Goal: Communication & Community: Participate in discussion

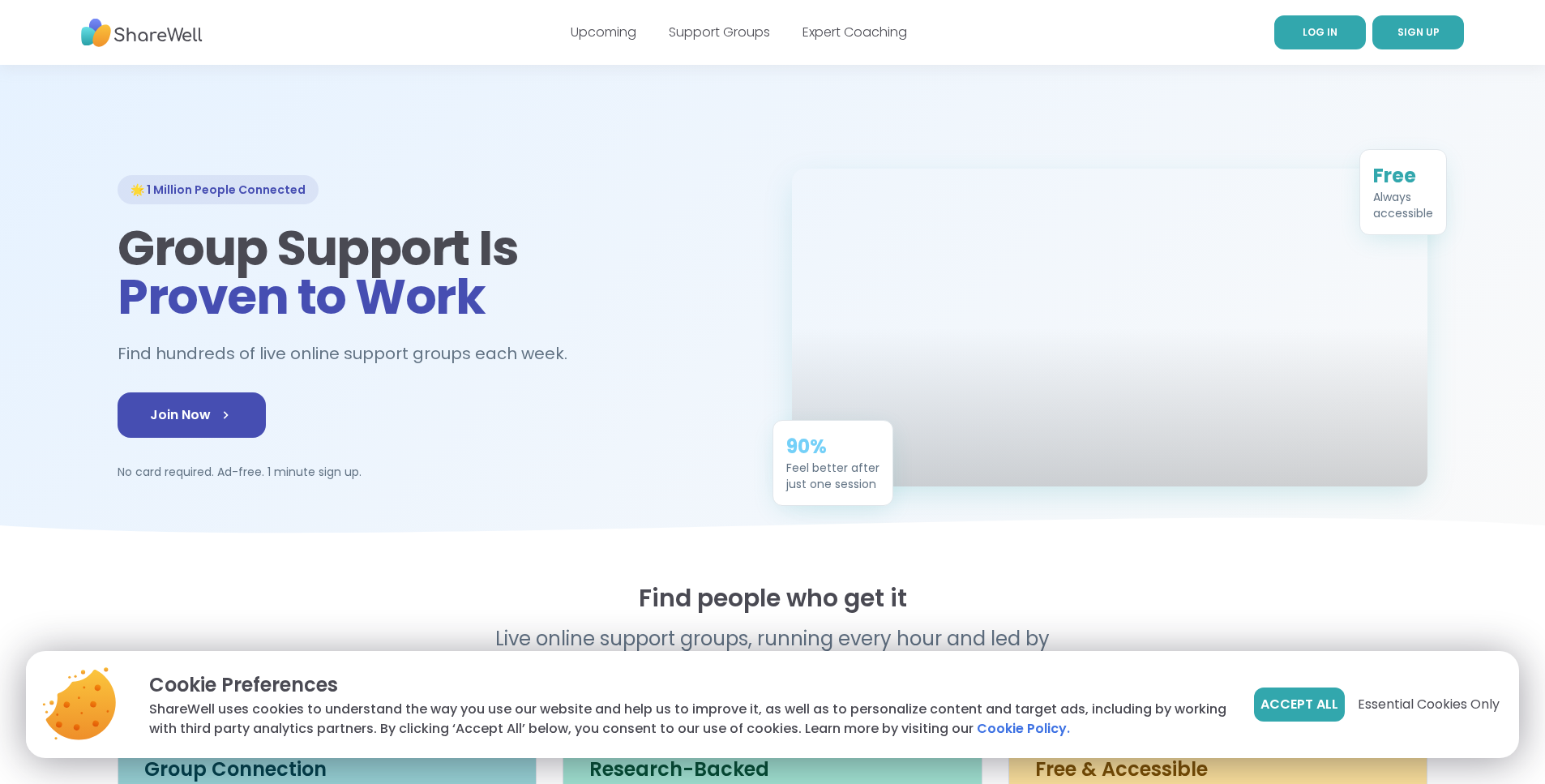
click at [1347, 41] on link "LOG IN" at bounding box center [1321, 32] width 92 height 34
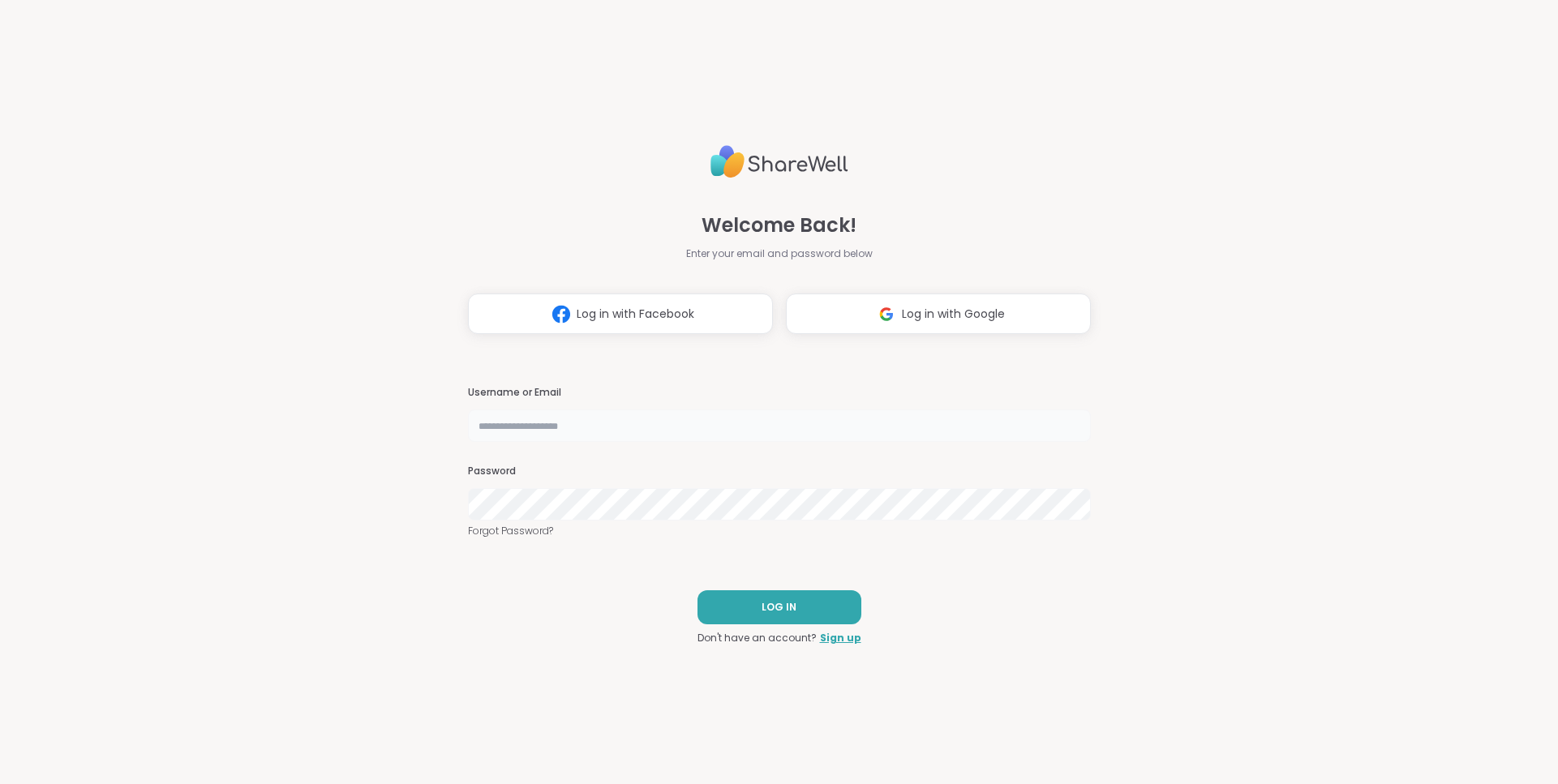
click at [683, 425] on input "text" at bounding box center [779, 425] width 623 height 32
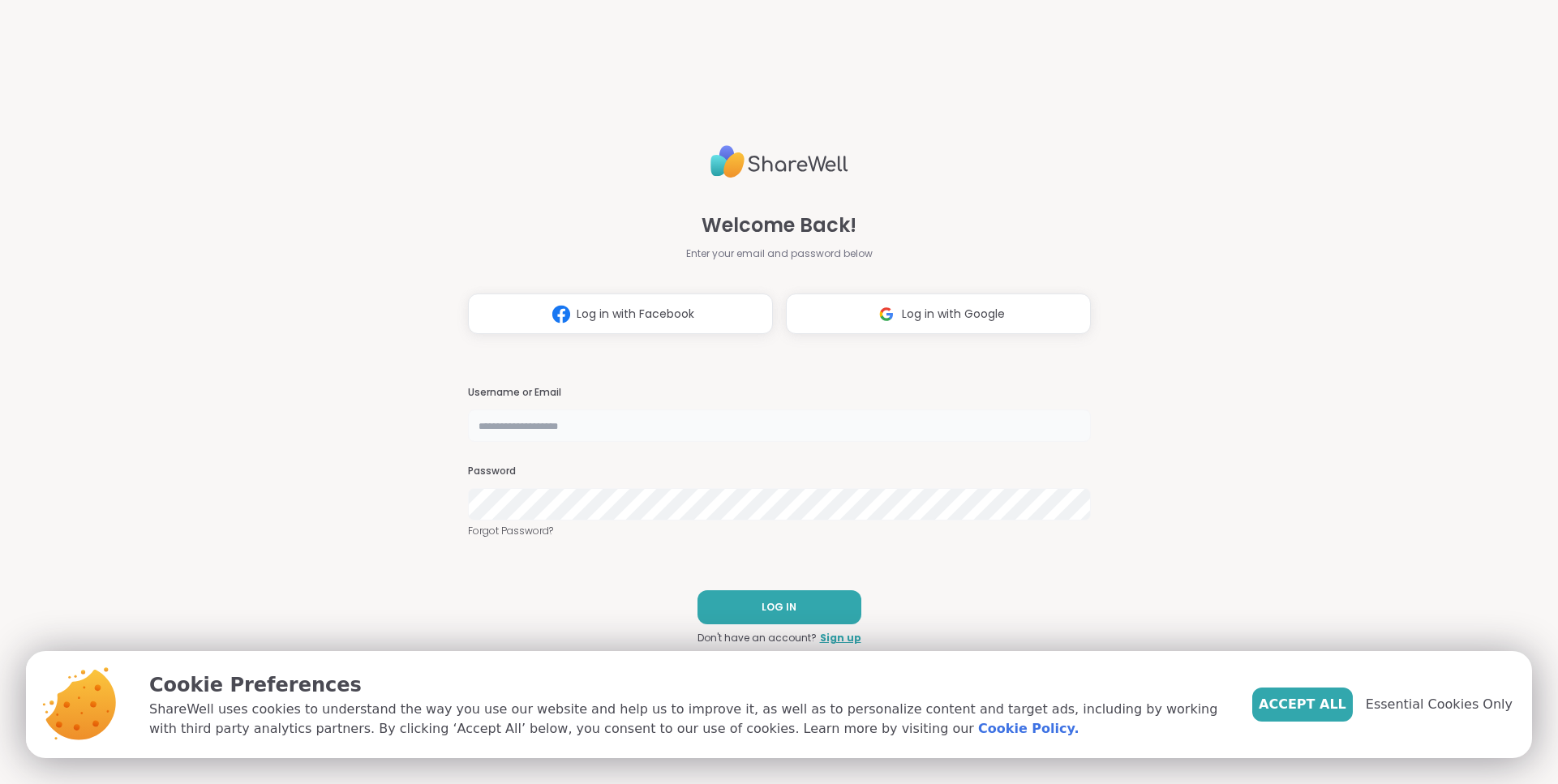
type input "**********"
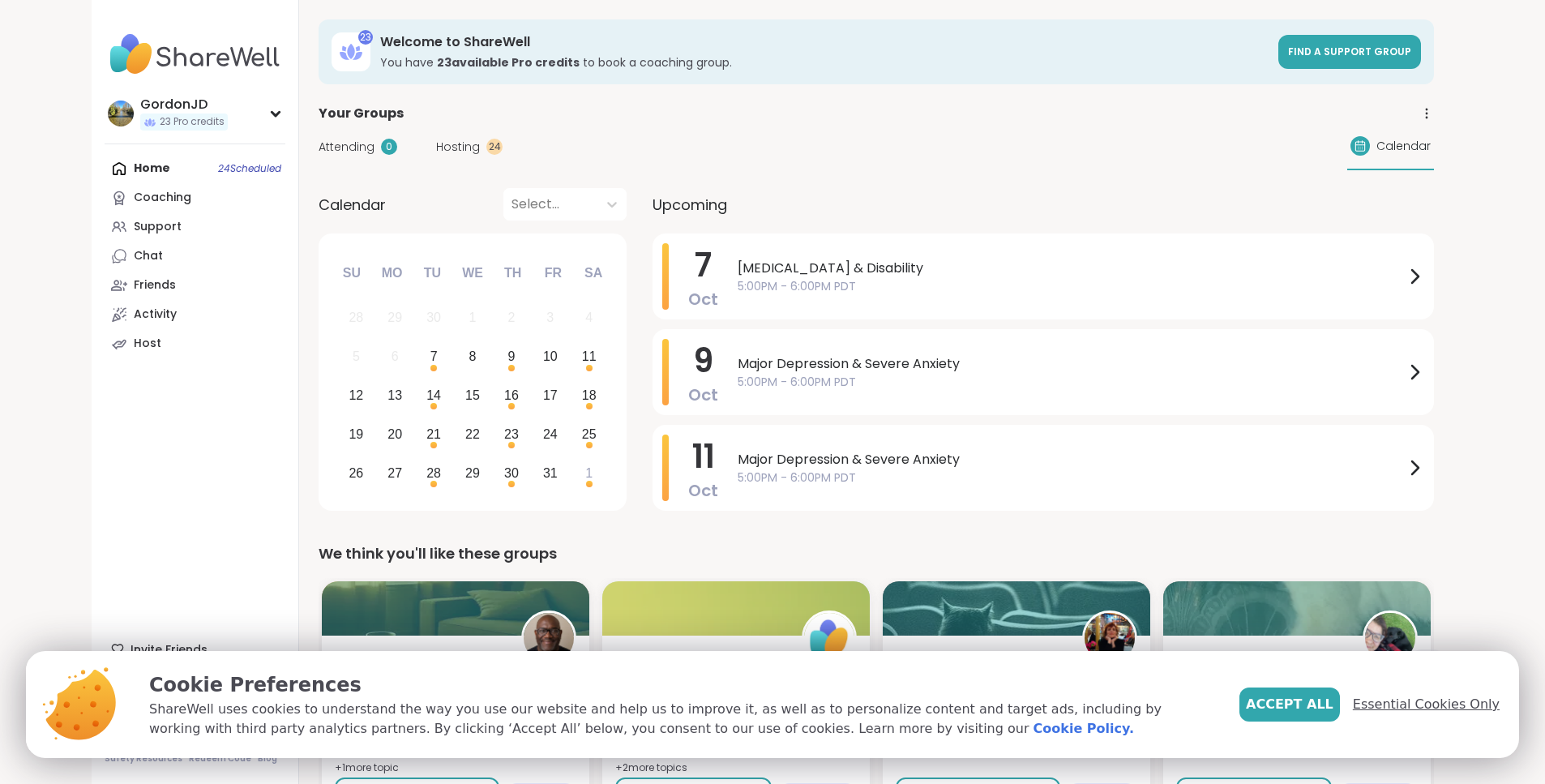
click at [1431, 710] on span "Essential Cookies Only" at bounding box center [1426, 705] width 147 height 20
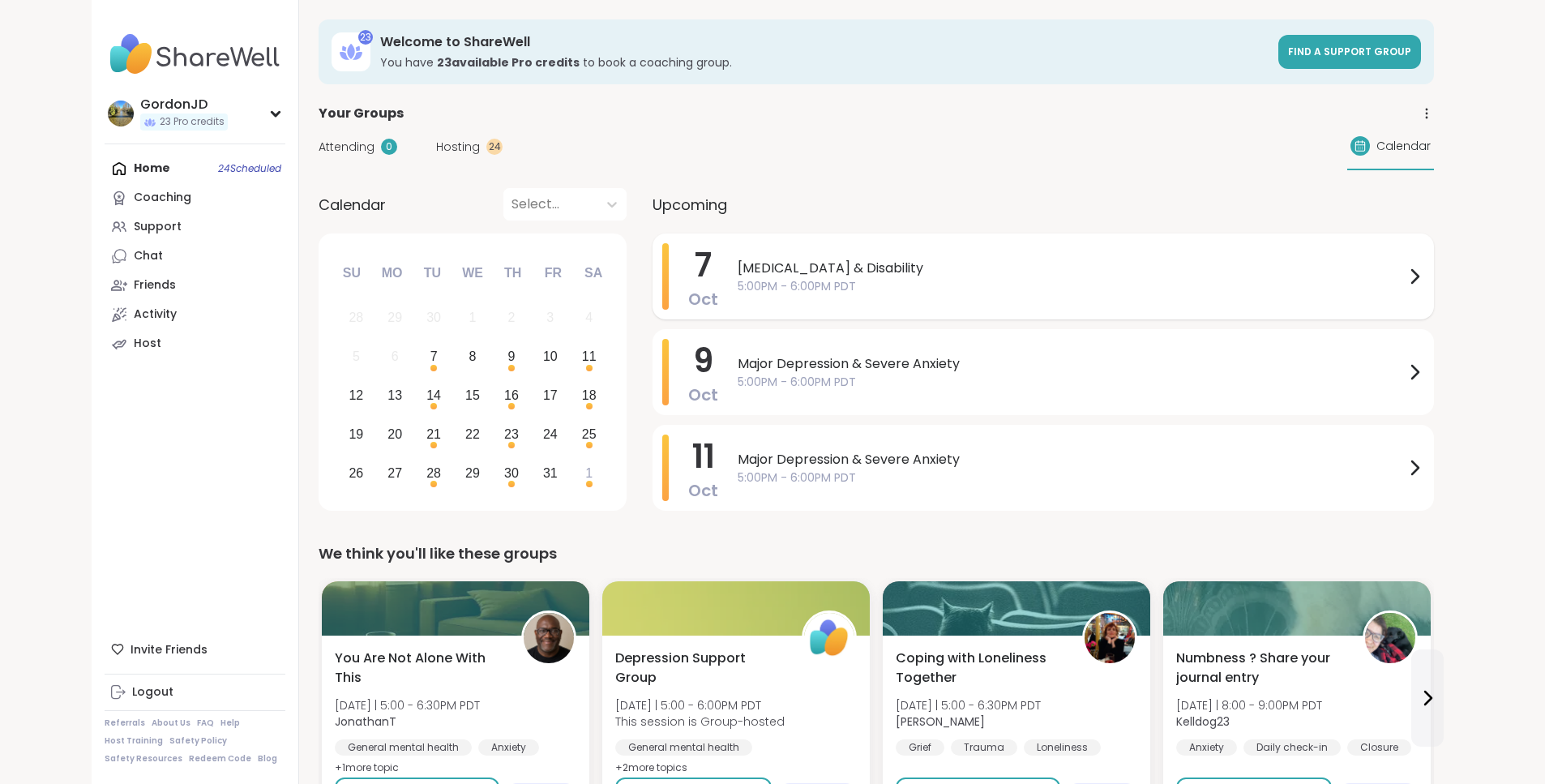
click at [802, 291] on span "5:00PM - 6:00PM PDT" at bounding box center [1072, 287] width 667 height 17
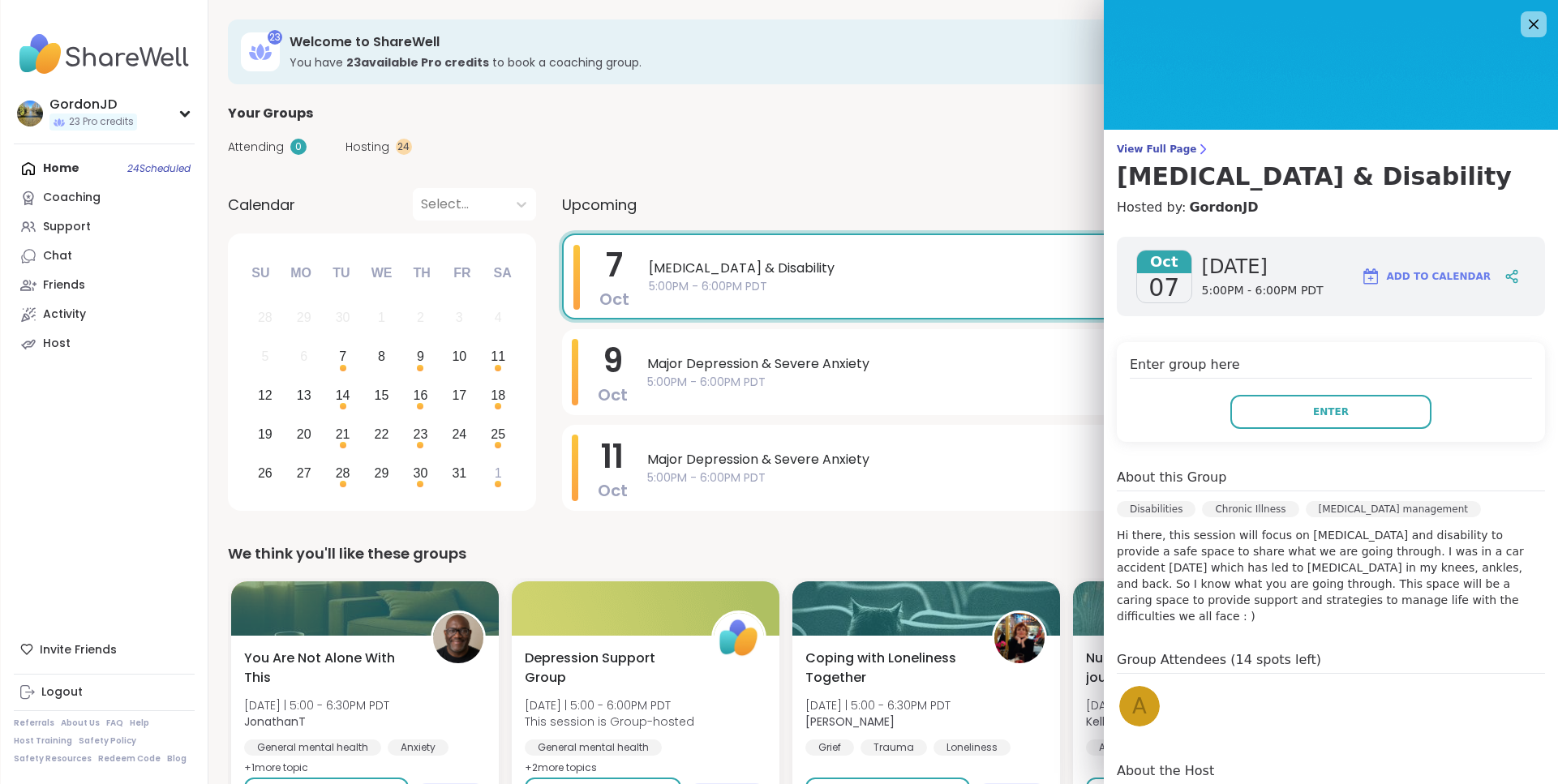
click at [765, 133] on div "Attending 0 Hosting 24 Calendar" at bounding box center [884, 147] width 1311 height 47
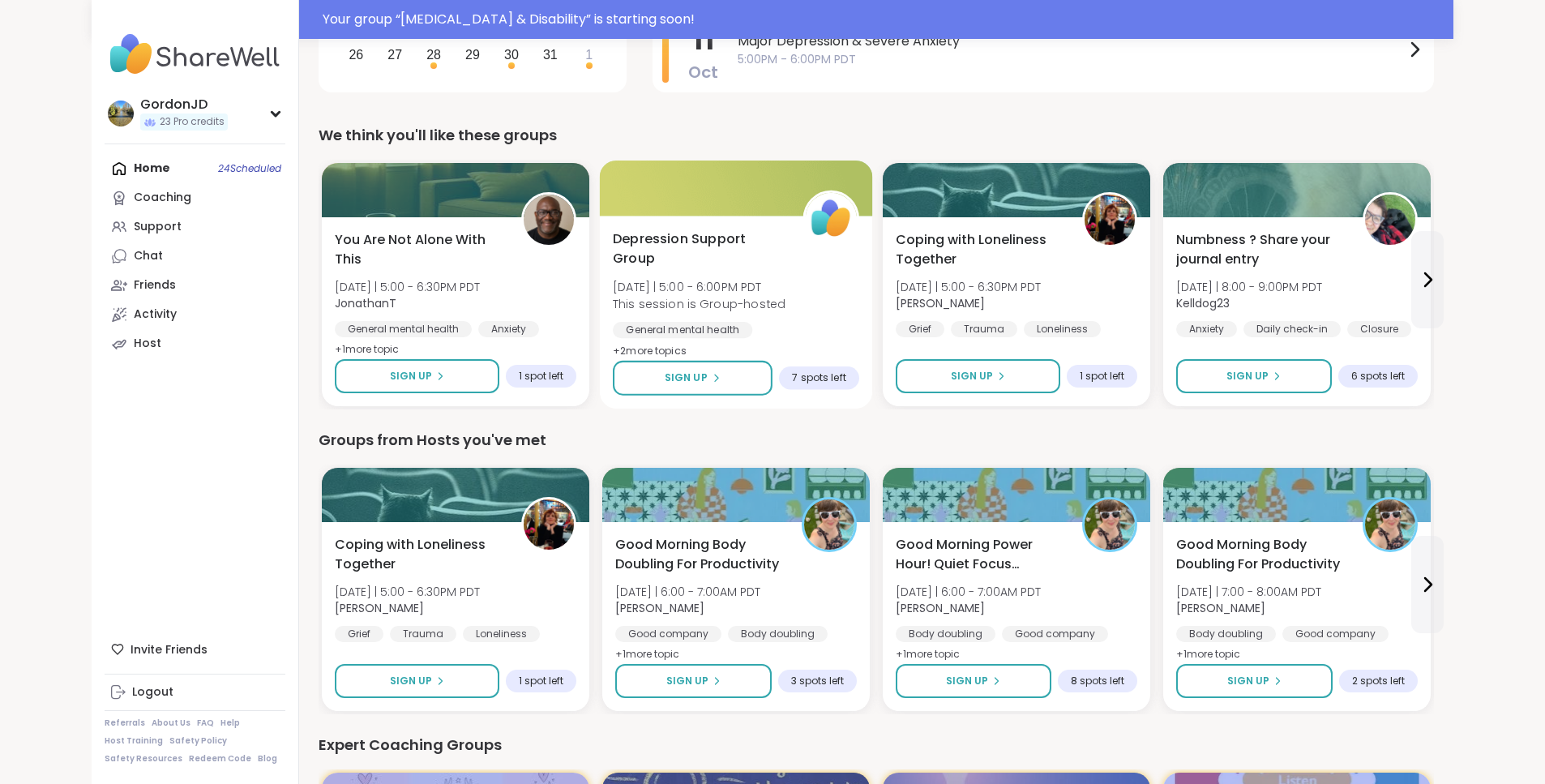
scroll to position [363, 0]
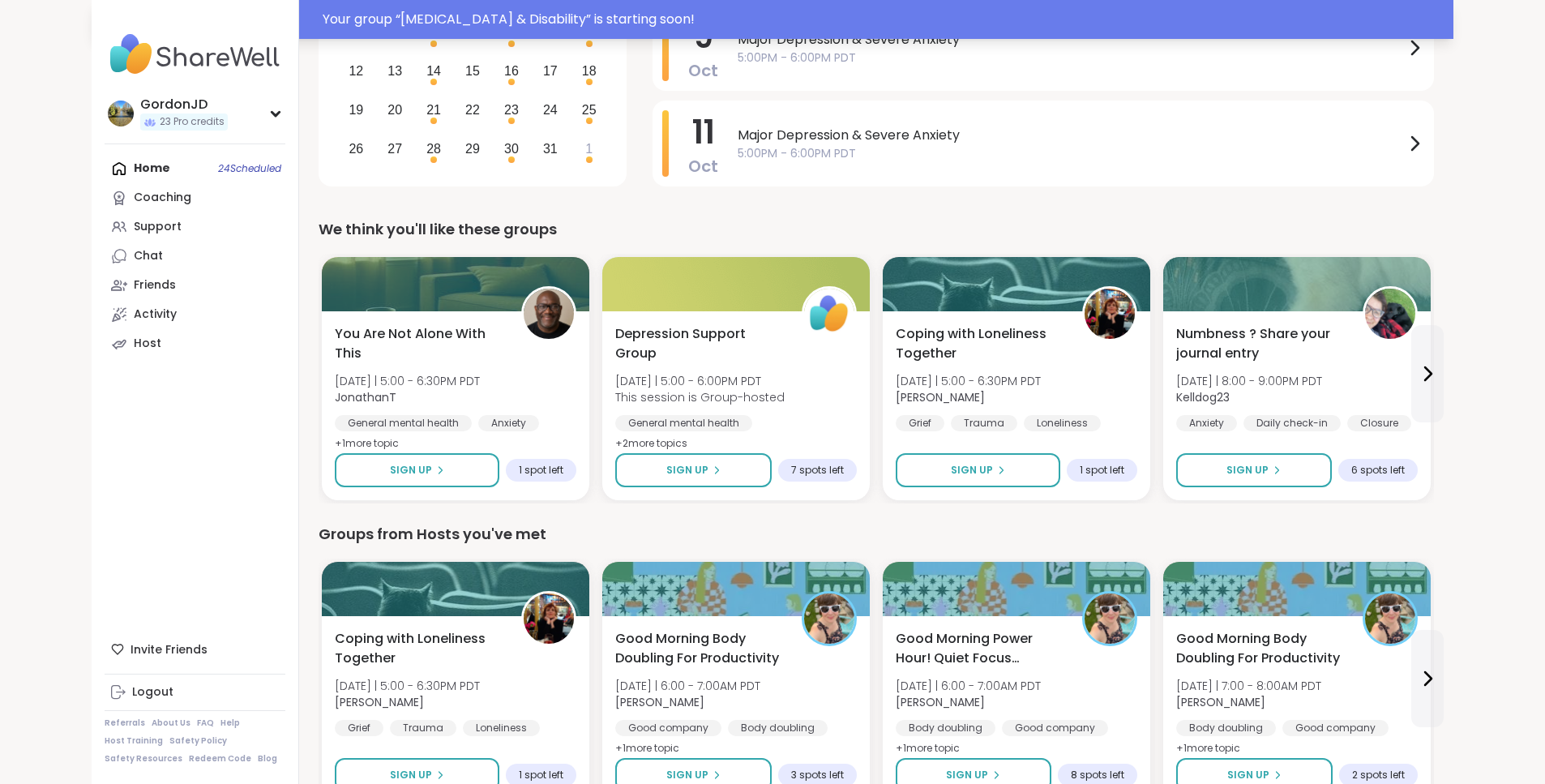
click at [568, 22] on div "Your group “ [MEDICAL_DATA] & Disability ” is starting soon!" at bounding box center [883, 20] width 1121 height 20
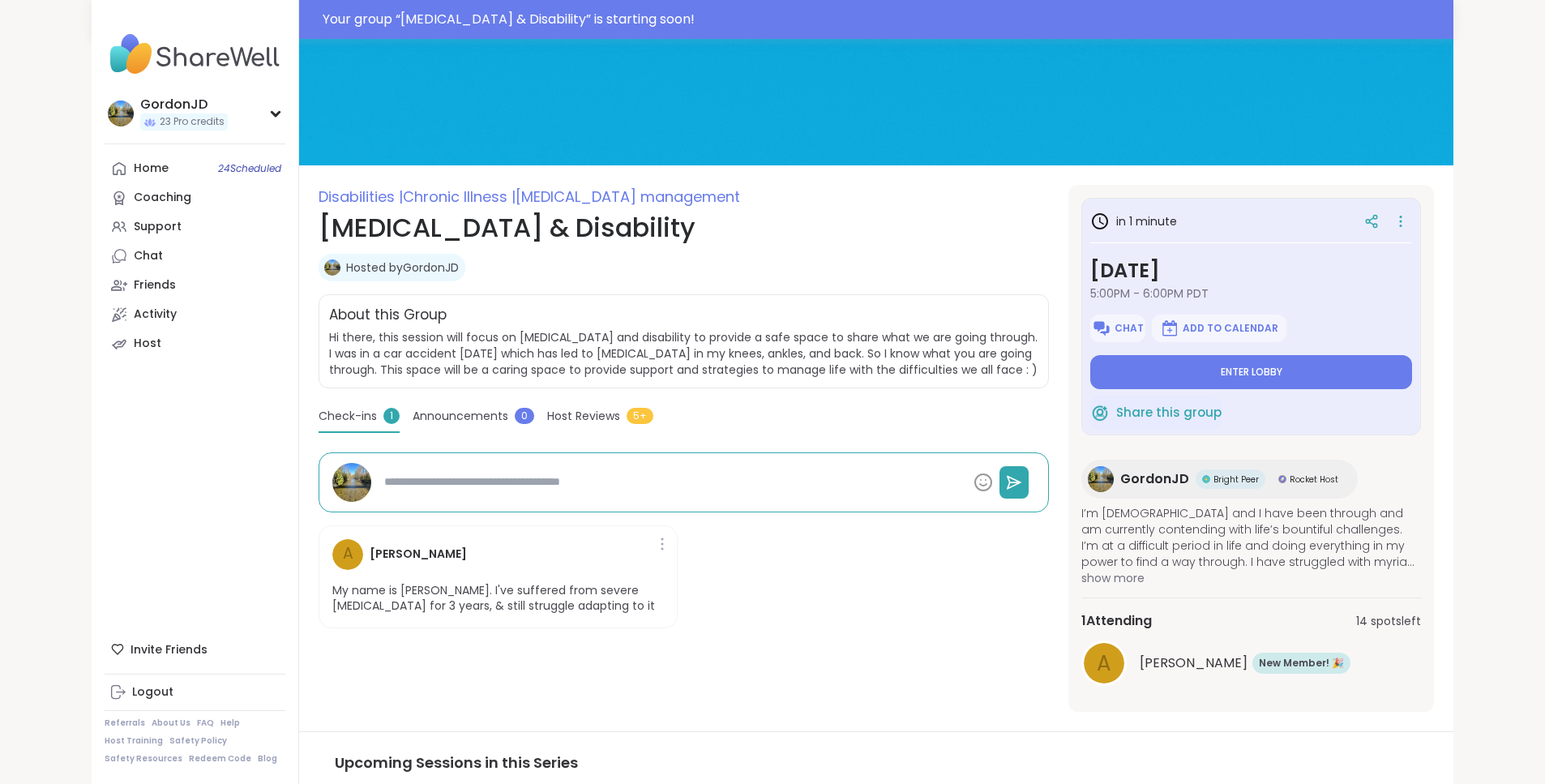
scroll to position [162, 0]
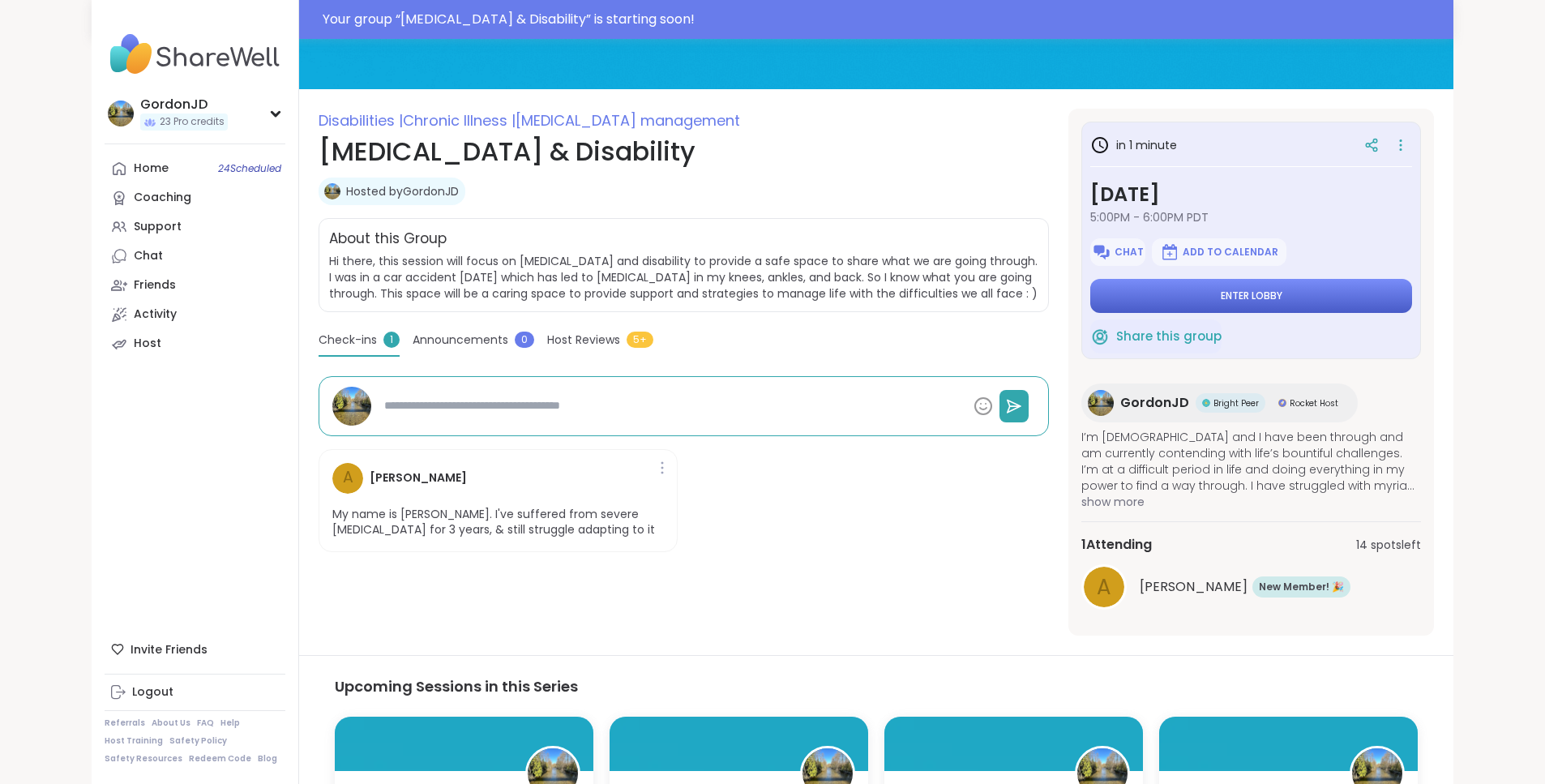
click at [1234, 305] on button "Enter lobby" at bounding box center [1251, 296] width 322 height 34
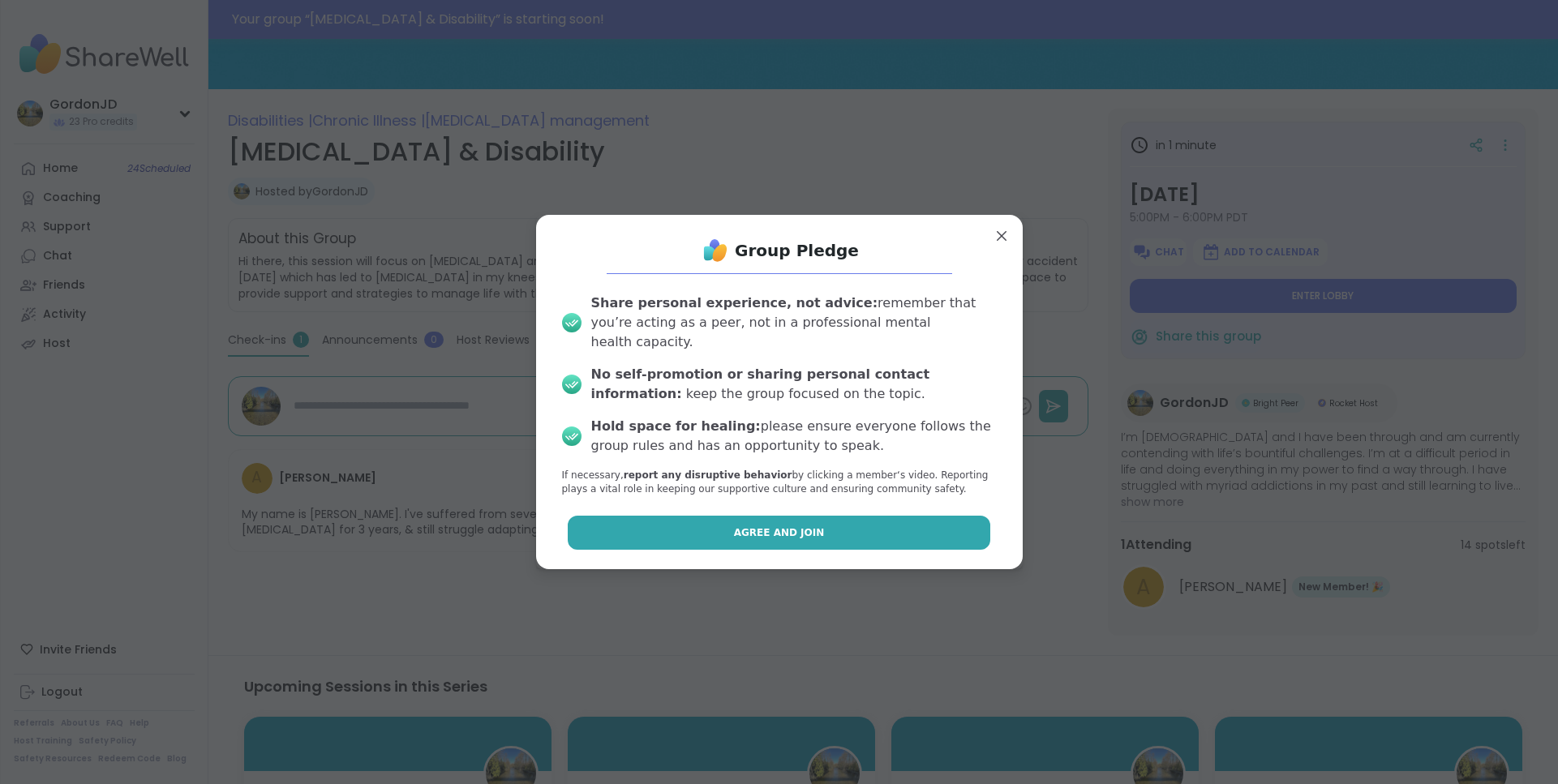
click at [846, 517] on button "Agree and Join" at bounding box center [779, 533] width 423 height 34
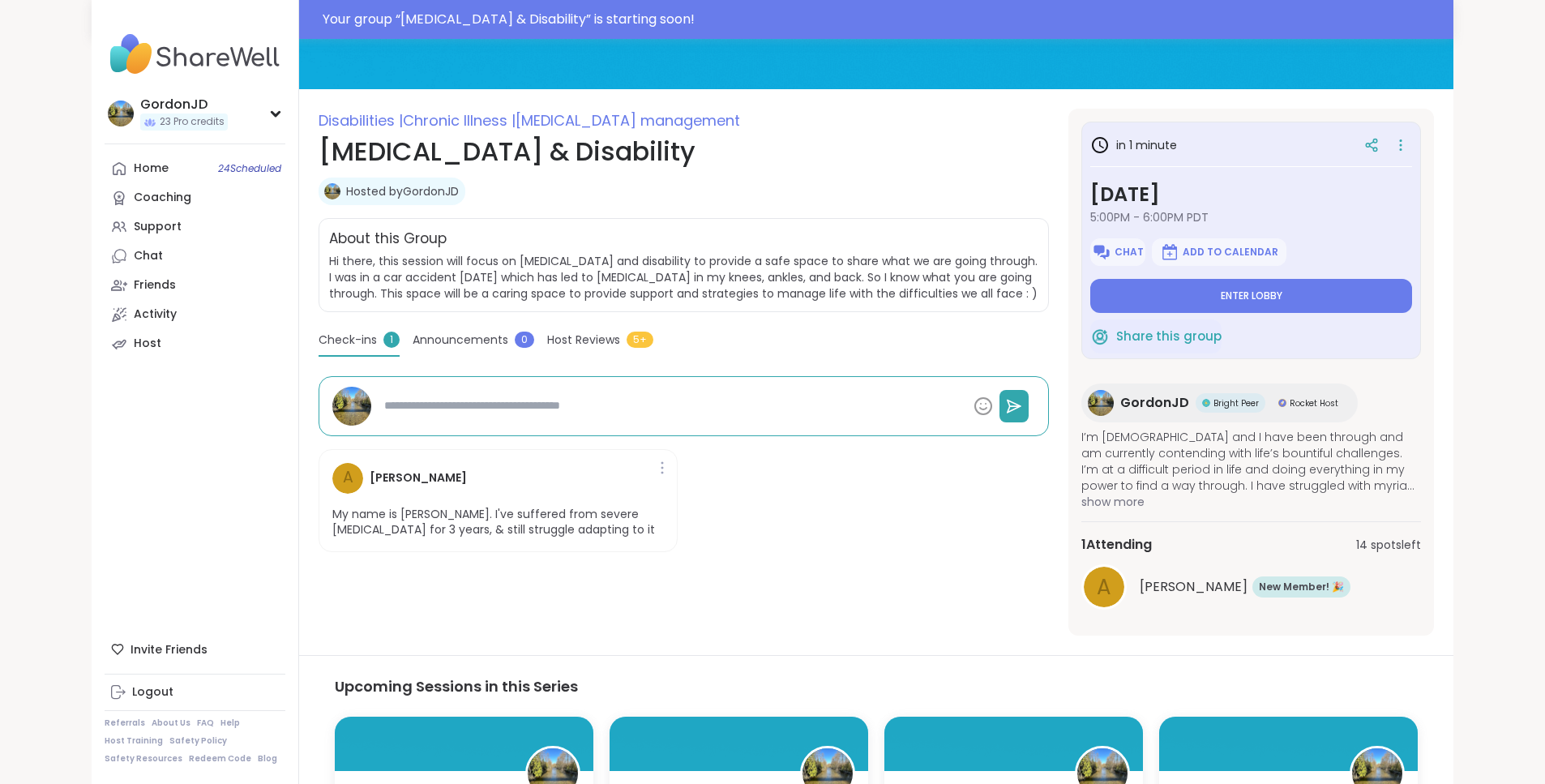
type textarea "*"
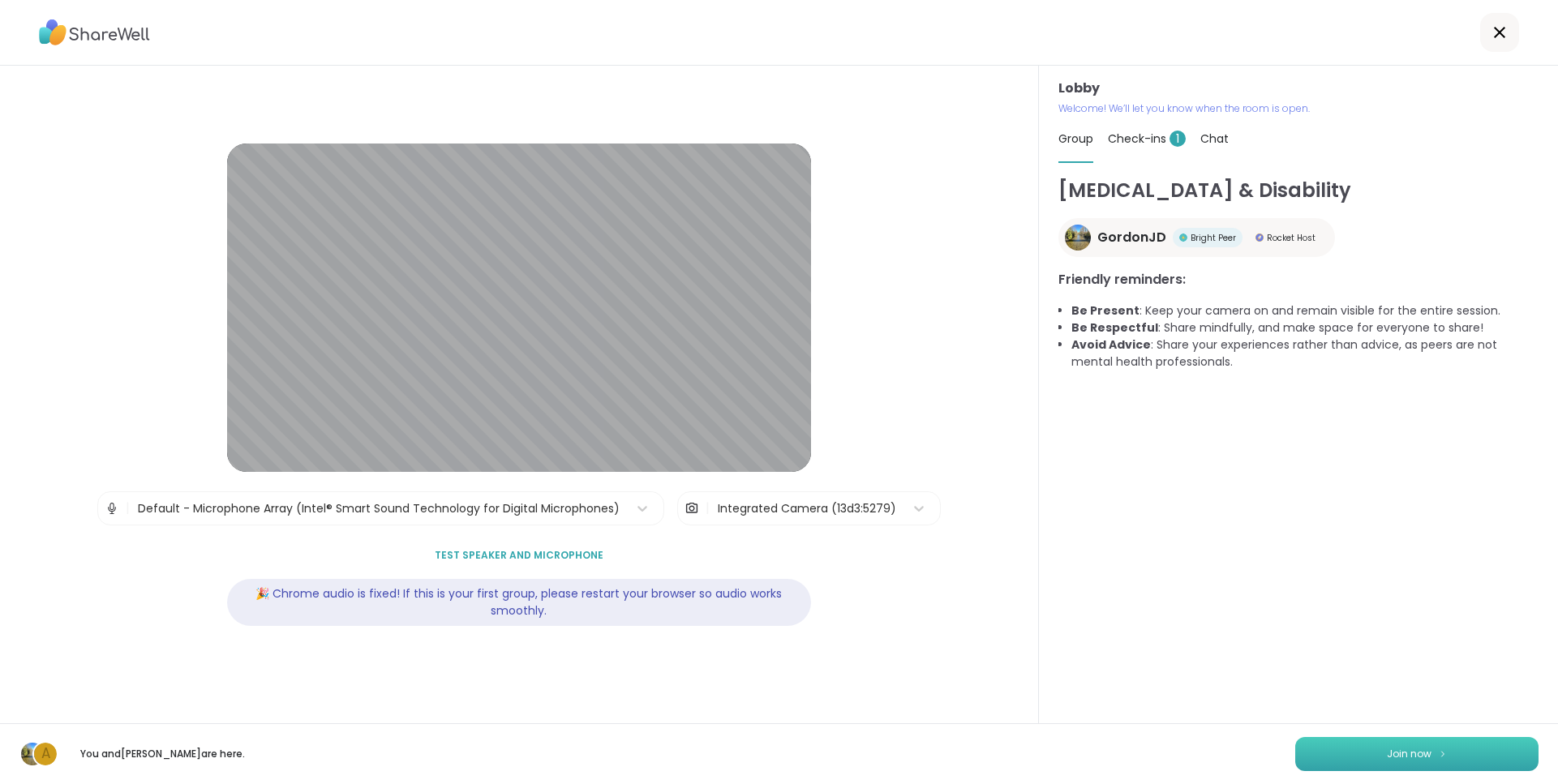
click at [1387, 753] on span "Join now" at bounding box center [1408, 753] width 44 height 14
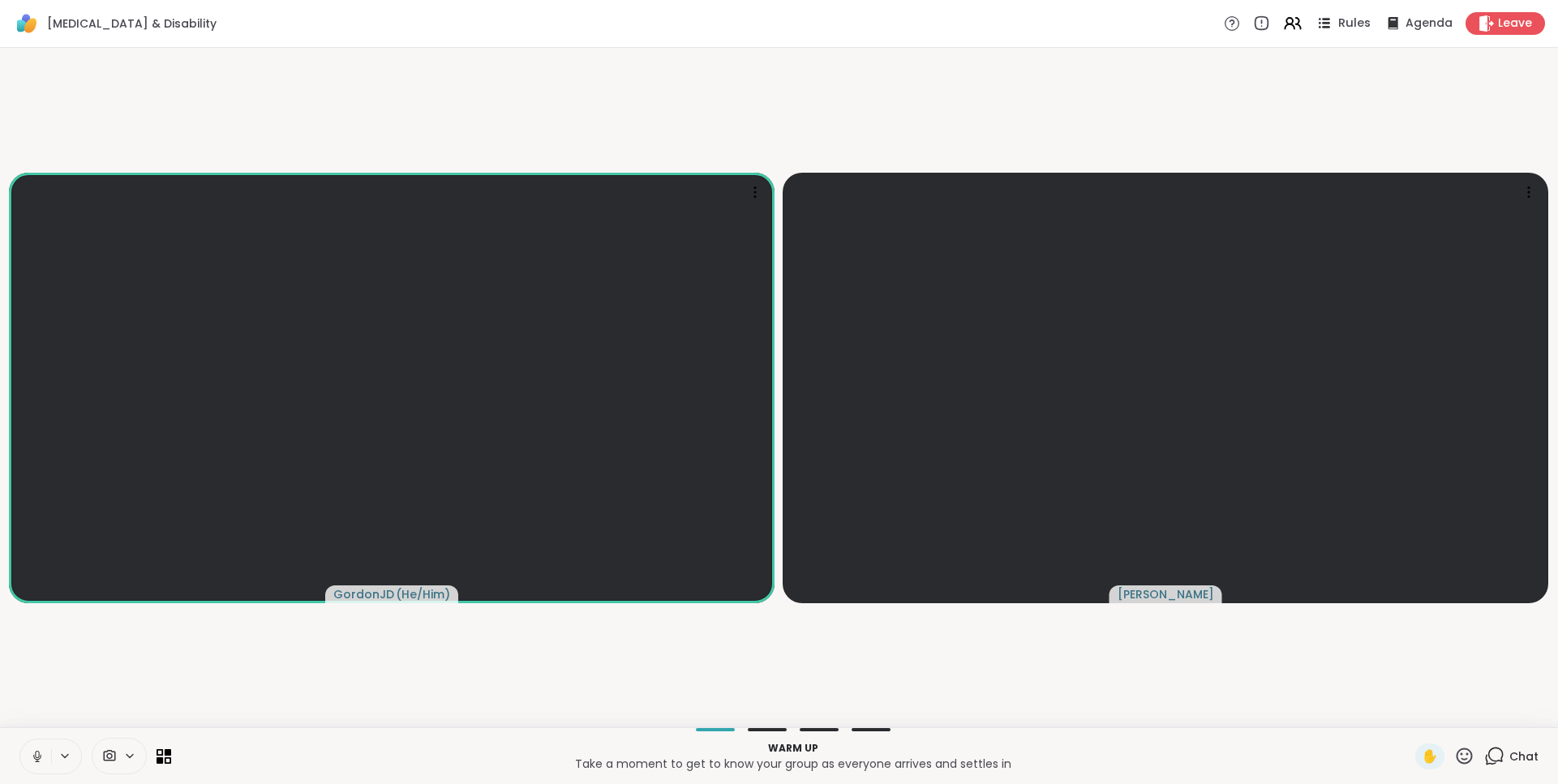
click at [1326, 20] on div "Rules" at bounding box center [1342, 23] width 57 height 20
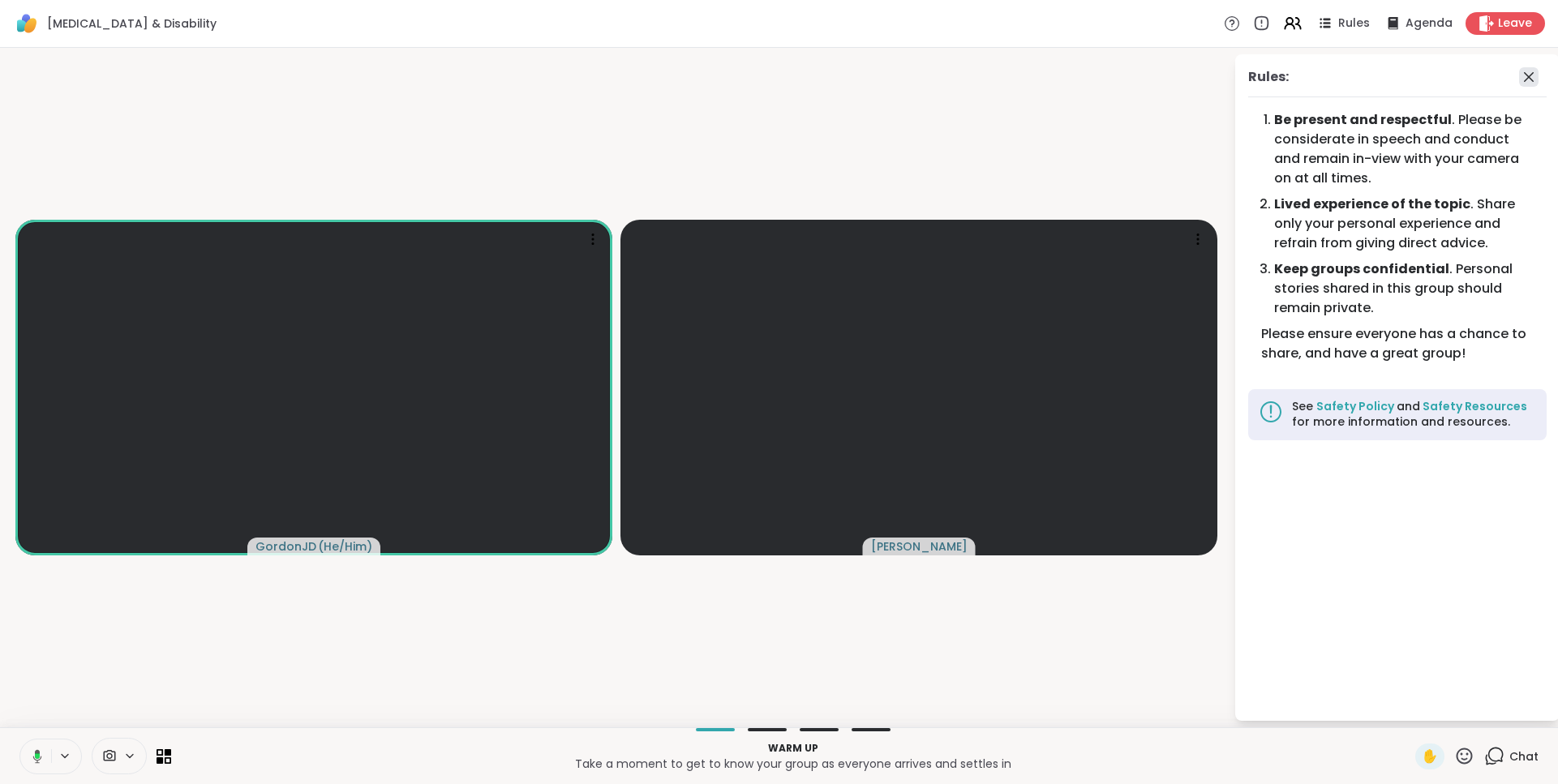
click at [1529, 69] on icon at bounding box center [1529, 77] width 20 height 20
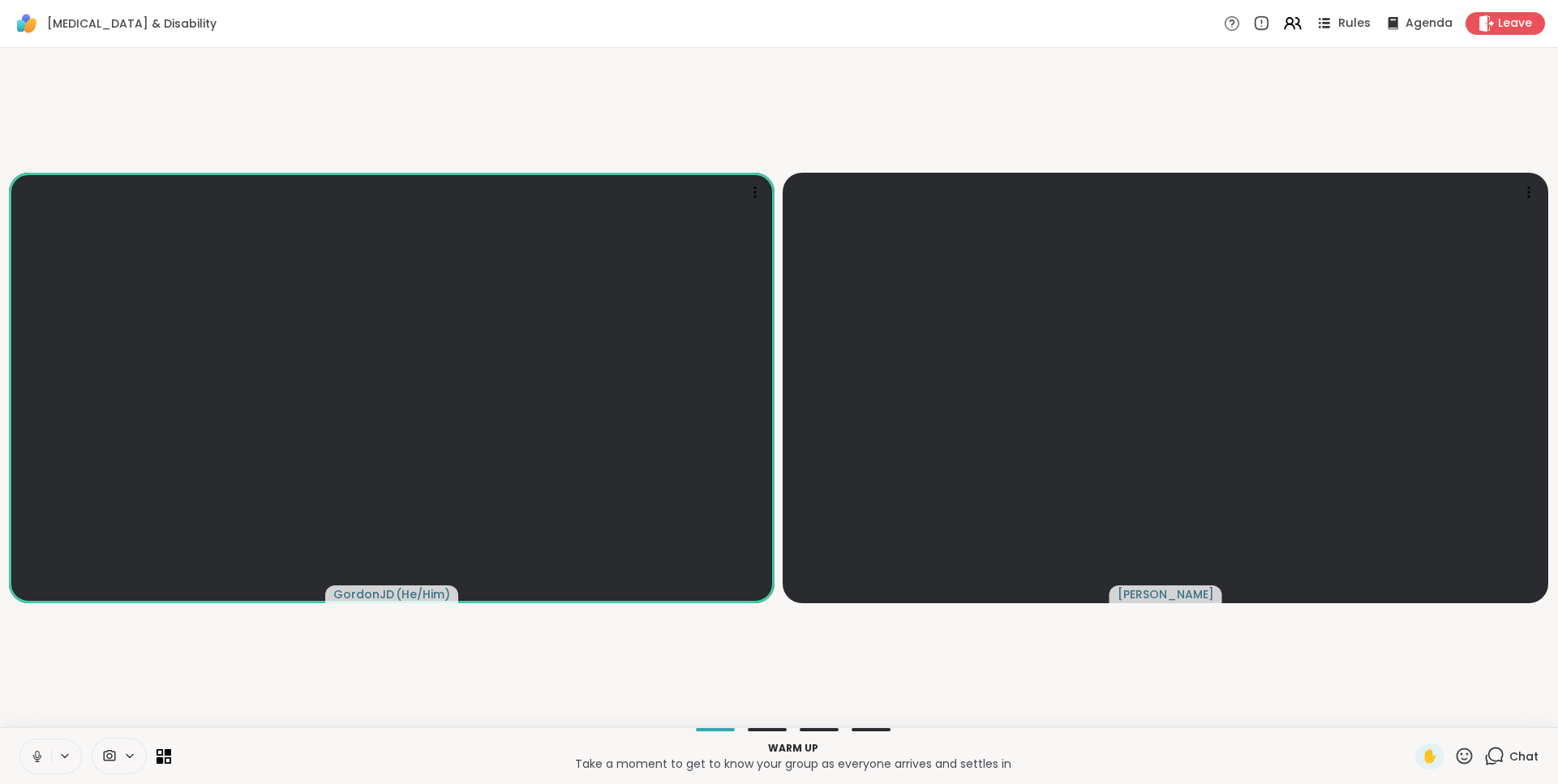
click at [1352, 30] on span "Rules" at bounding box center [1354, 23] width 33 height 17
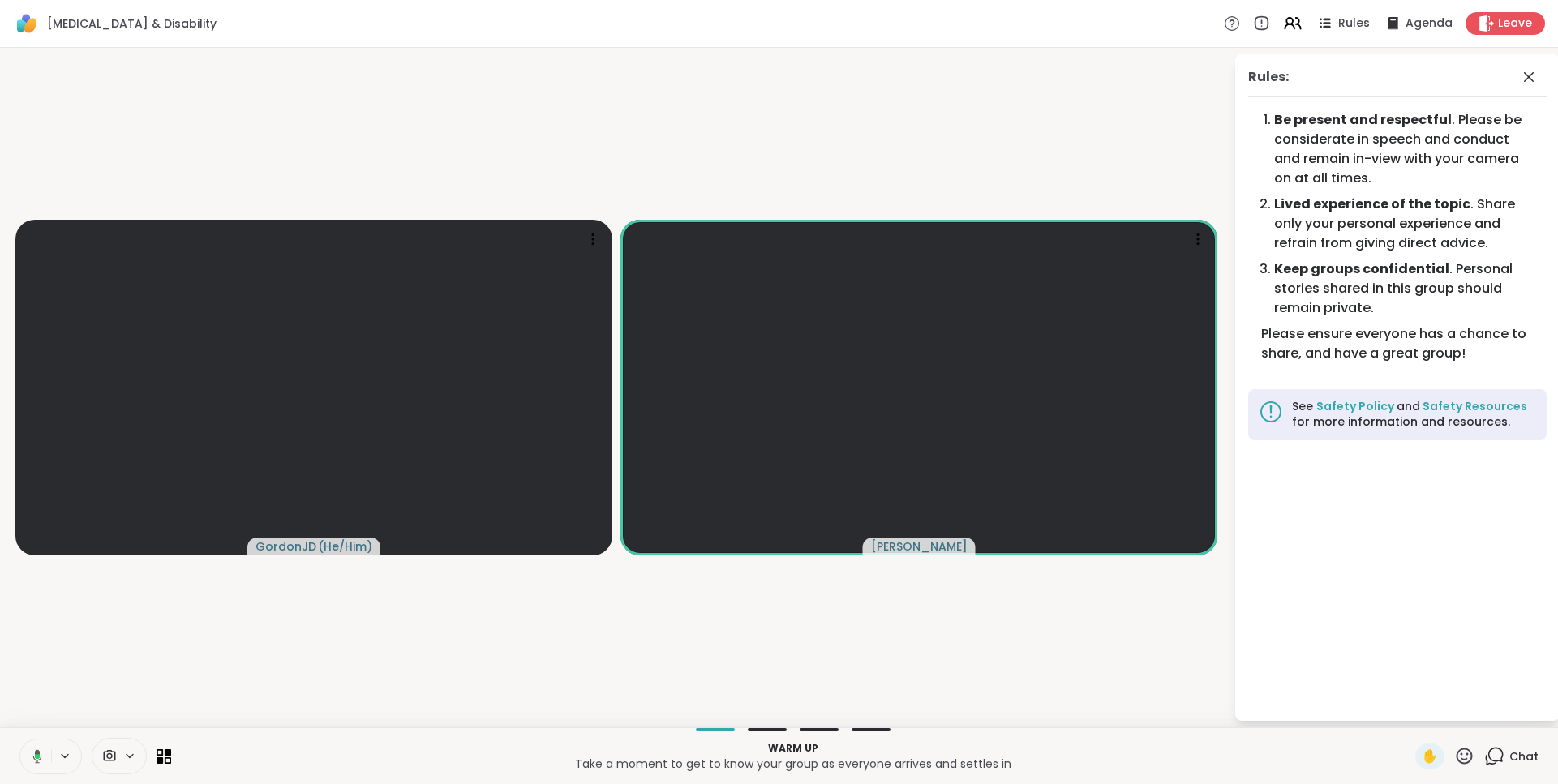
click at [1521, 77] on icon at bounding box center [1529, 77] width 20 height 20
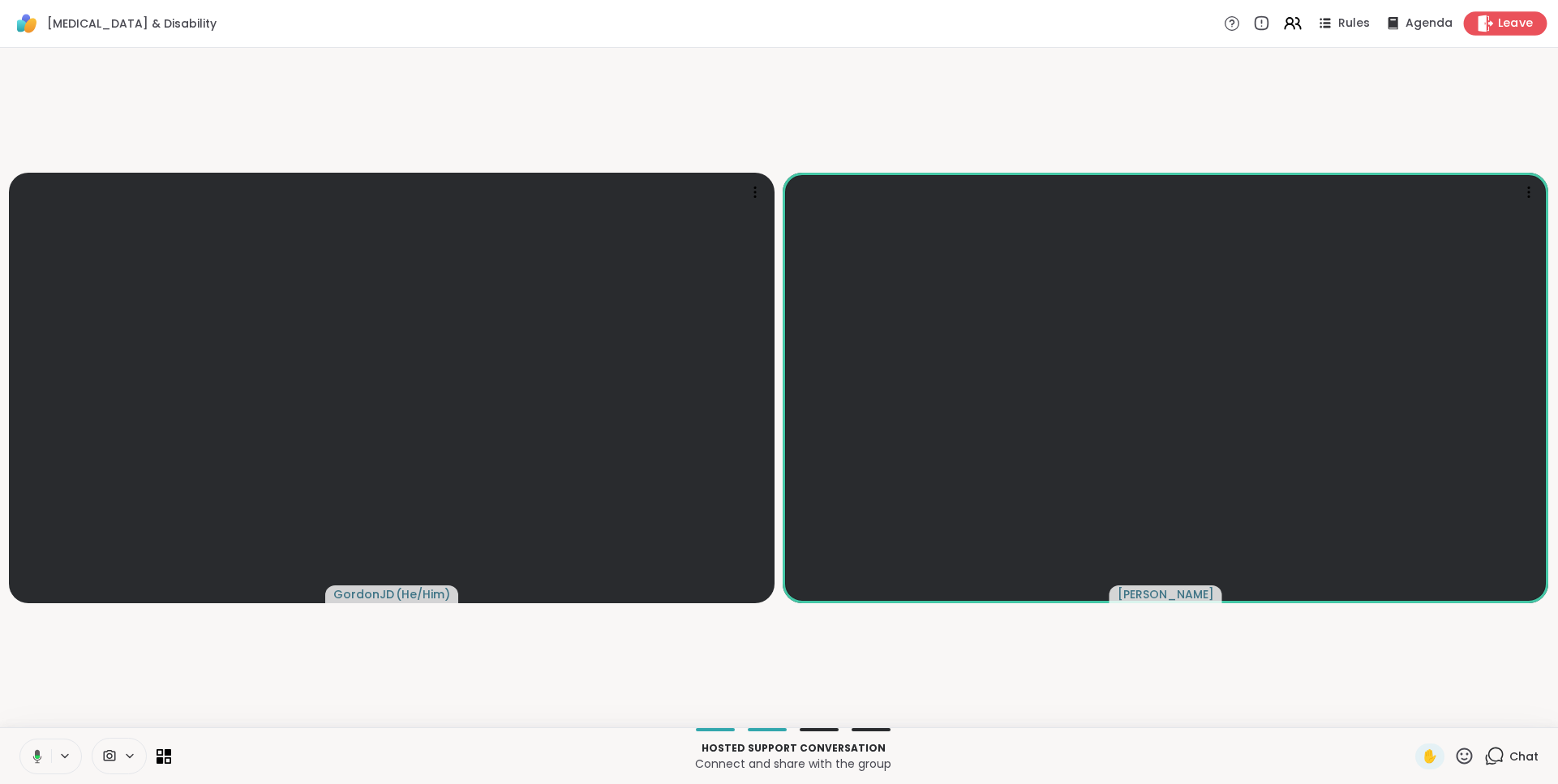
click at [1511, 24] on span "Leave" at bounding box center [1516, 23] width 36 height 17
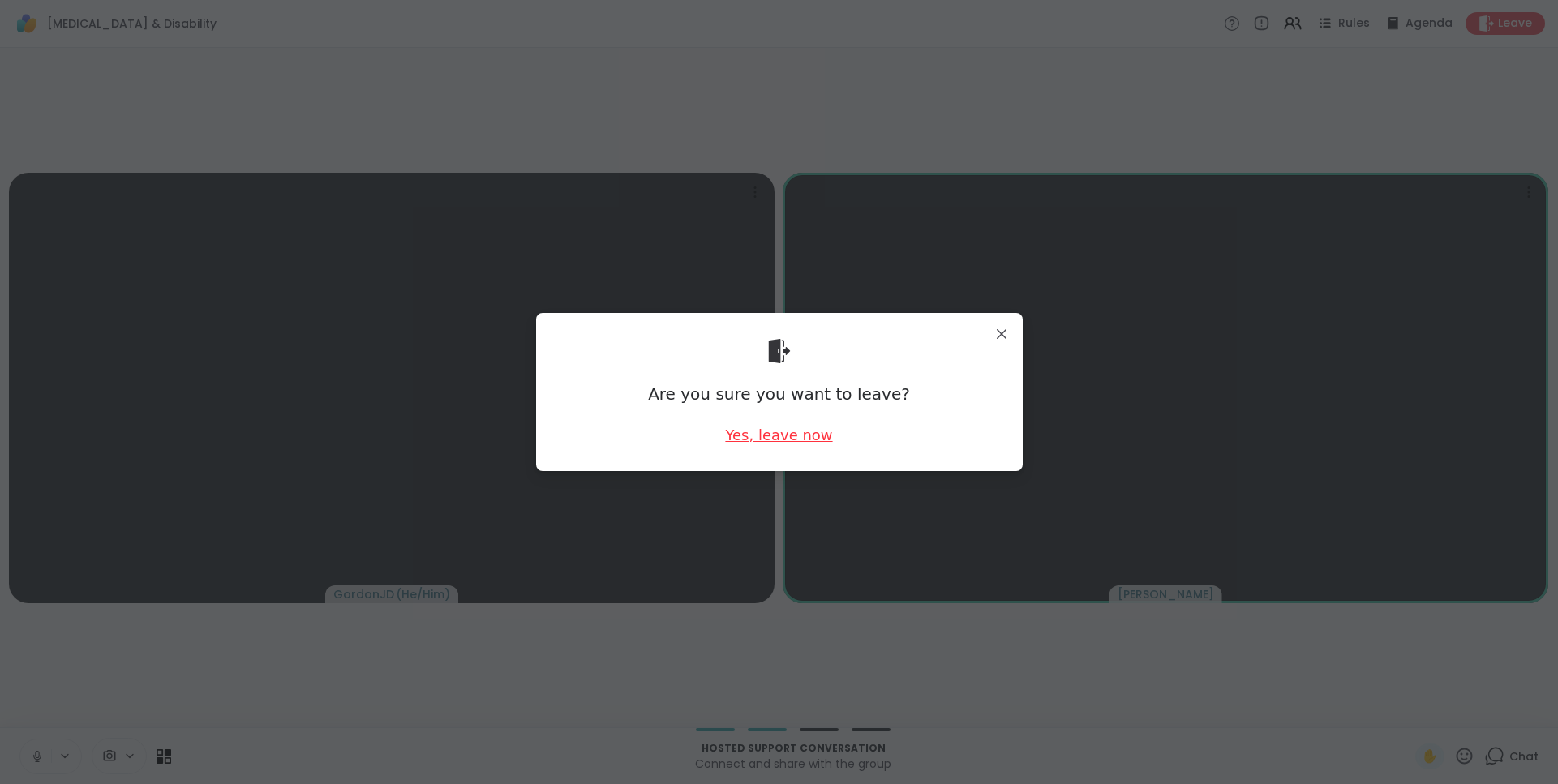
click at [809, 442] on div "Yes, leave now" at bounding box center [778, 434] width 107 height 20
